Goal: Task Accomplishment & Management: Manage account settings

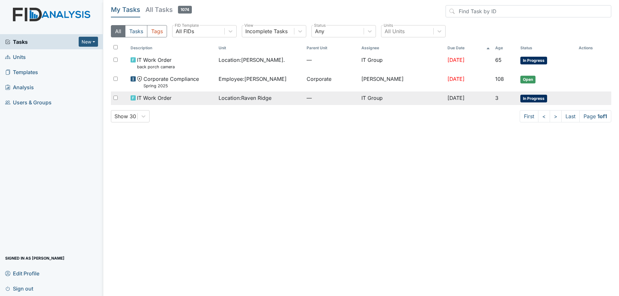
click at [201, 102] on td "IT Work Order" at bounding box center [172, 99] width 88 height 14
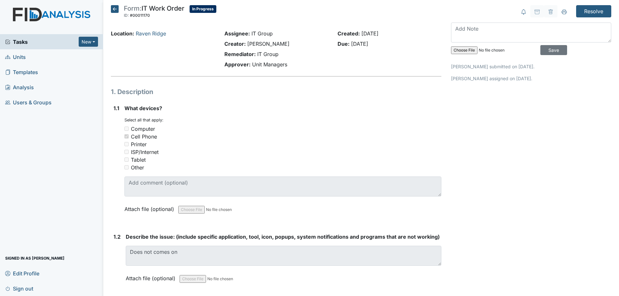
click at [56, 43] on span "Tasks" at bounding box center [42, 42] width 74 height 8
